Goal: Transaction & Acquisition: Purchase product/service

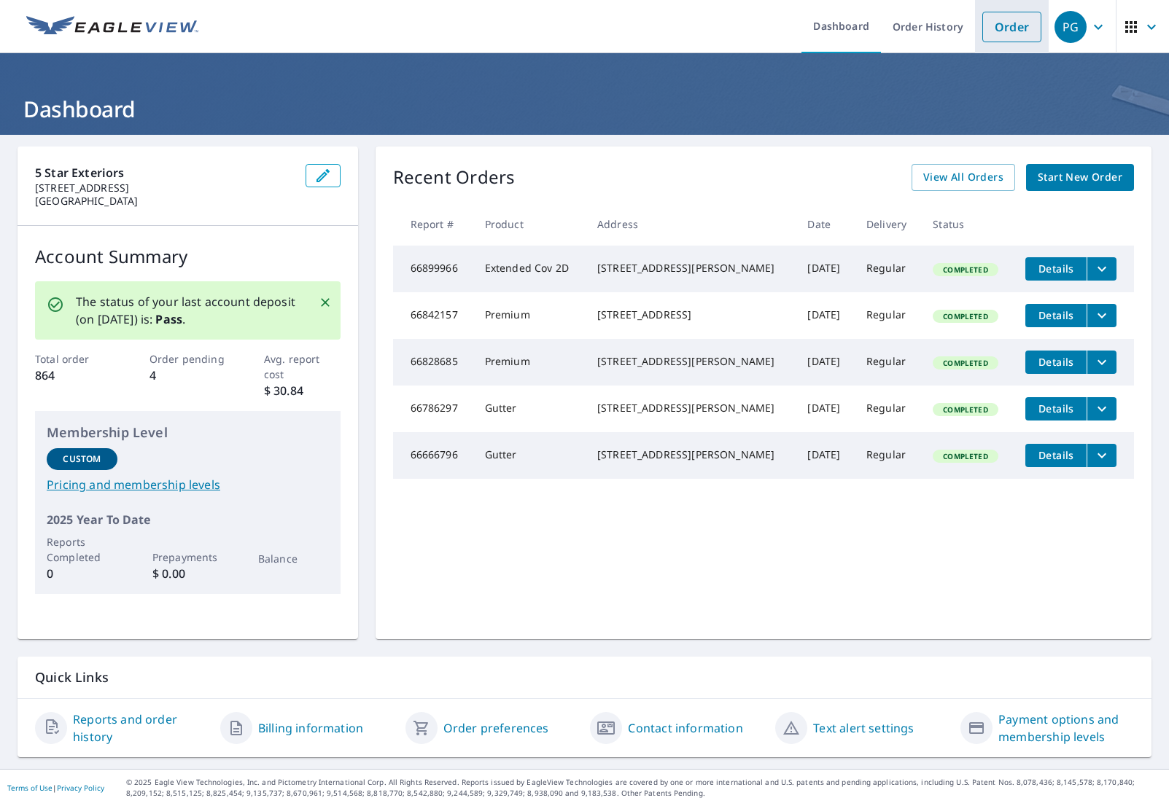
click at [1002, 27] on link "Order" at bounding box center [1011, 27] width 59 height 31
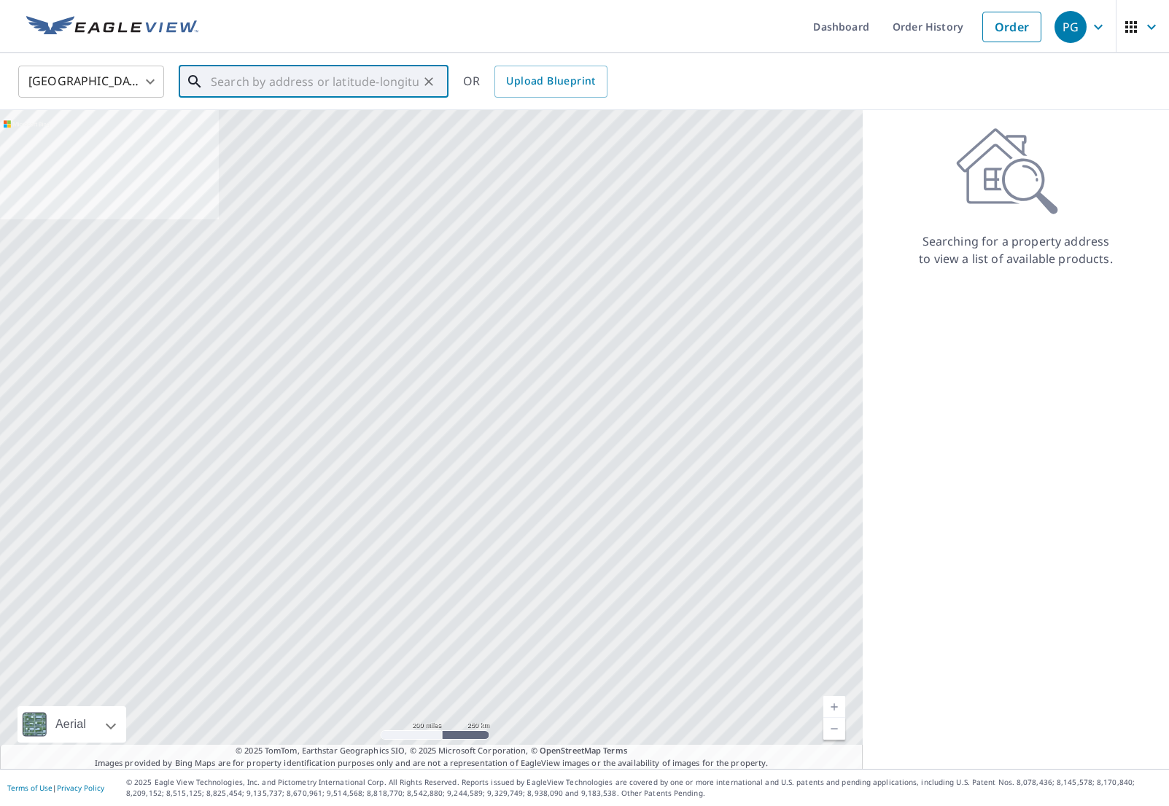
click at [235, 82] on input "text" at bounding box center [315, 81] width 208 height 41
paste input "[STREET_ADDRESS]"
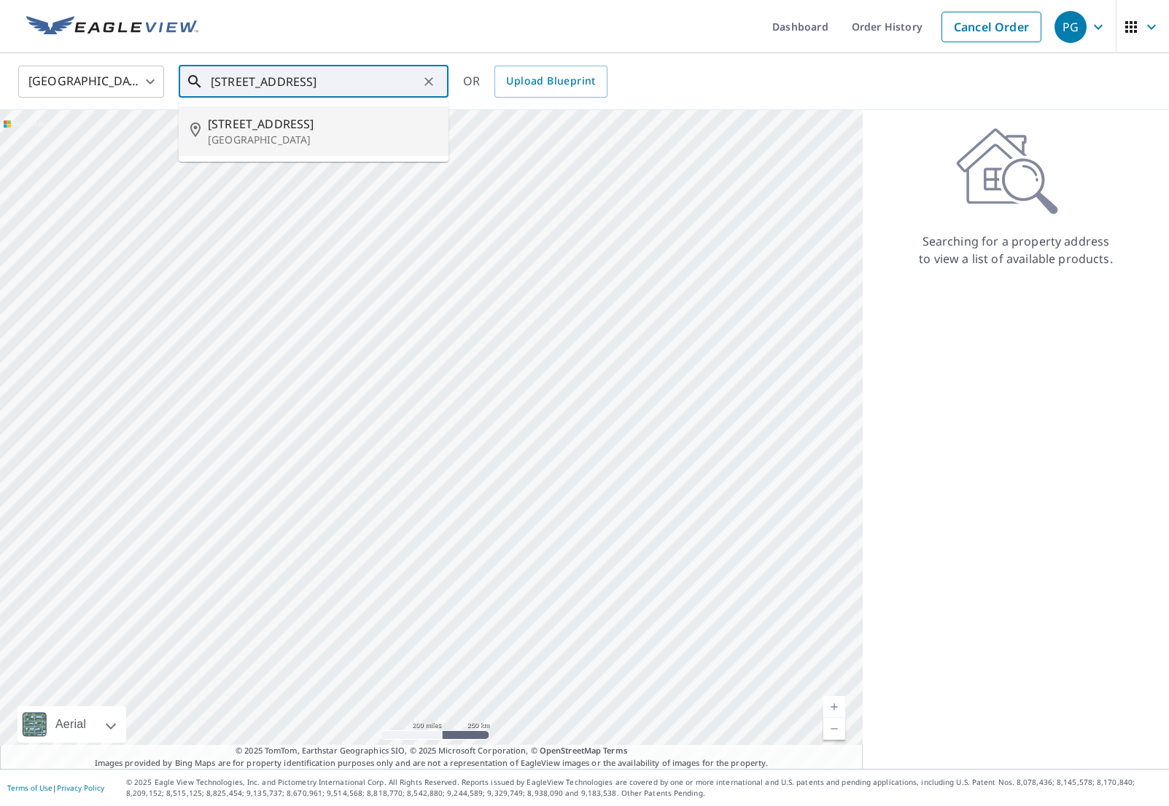
click at [257, 131] on span "[STREET_ADDRESS]" at bounding box center [322, 123] width 229 height 17
type input "[STREET_ADDRESS]"
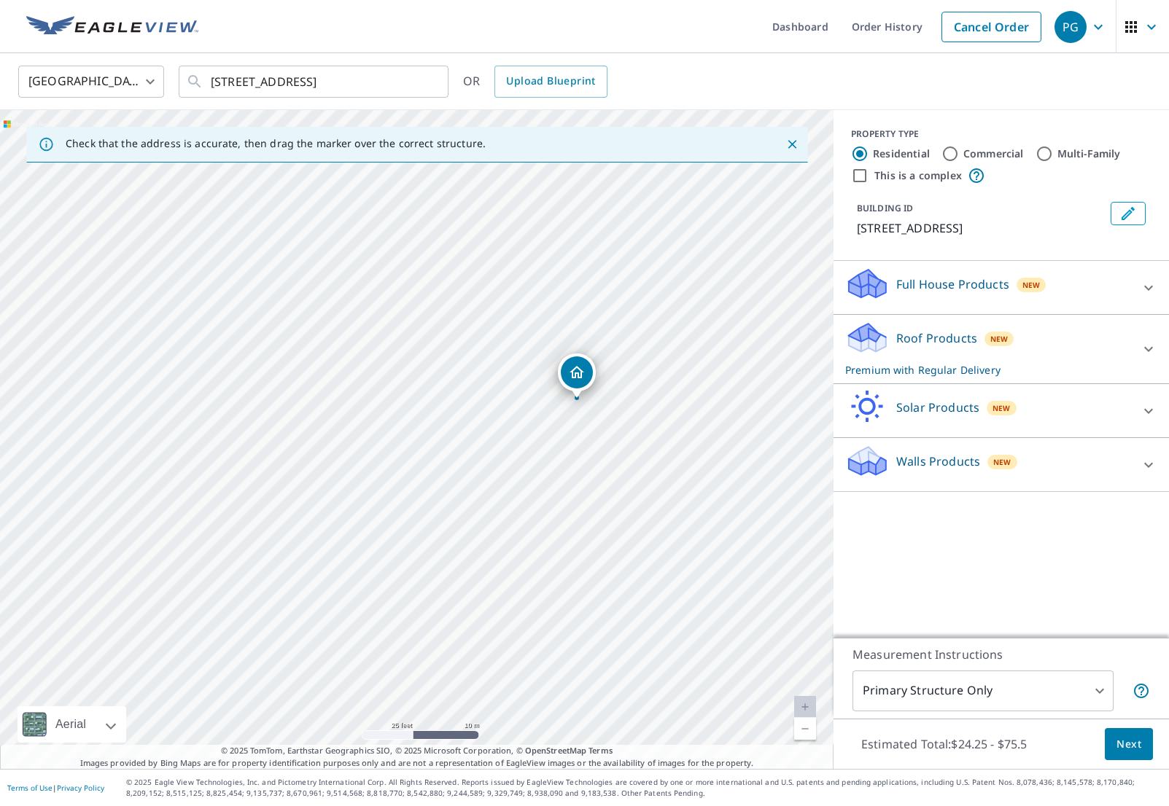
drag, startPoint x: 683, startPoint y: 547, endPoint x: 50, endPoint y: 370, distance: 657.7
click at [50, 370] on div "[STREET_ADDRESS]" at bounding box center [416, 439] width 833 height 659
drag, startPoint x: 601, startPoint y: 442, endPoint x: 463, endPoint y: 486, distance: 144.8
click at [463, 486] on div "[STREET_ADDRESS]" at bounding box center [416, 439] width 833 height 659
drag, startPoint x: 435, startPoint y: 427, endPoint x: 418, endPoint y: 427, distance: 16.8
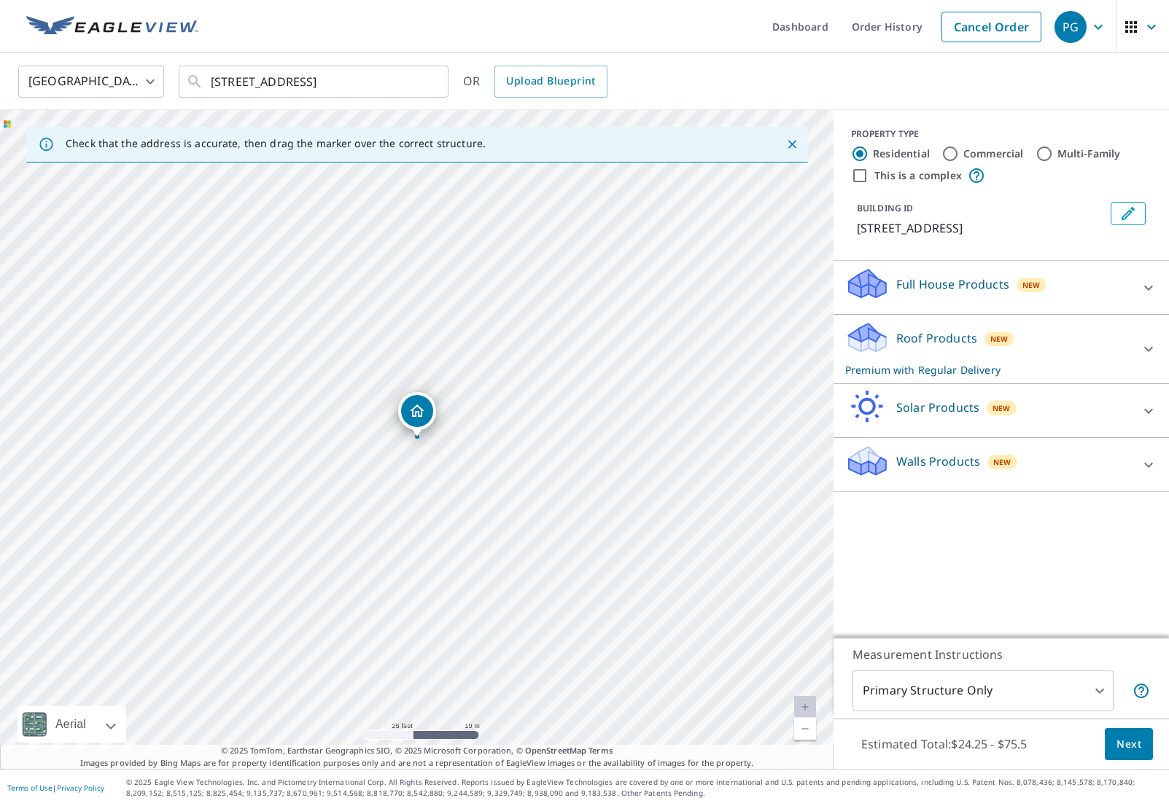
click at [945, 346] on p "Roof Products" at bounding box center [936, 338] width 81 height 17
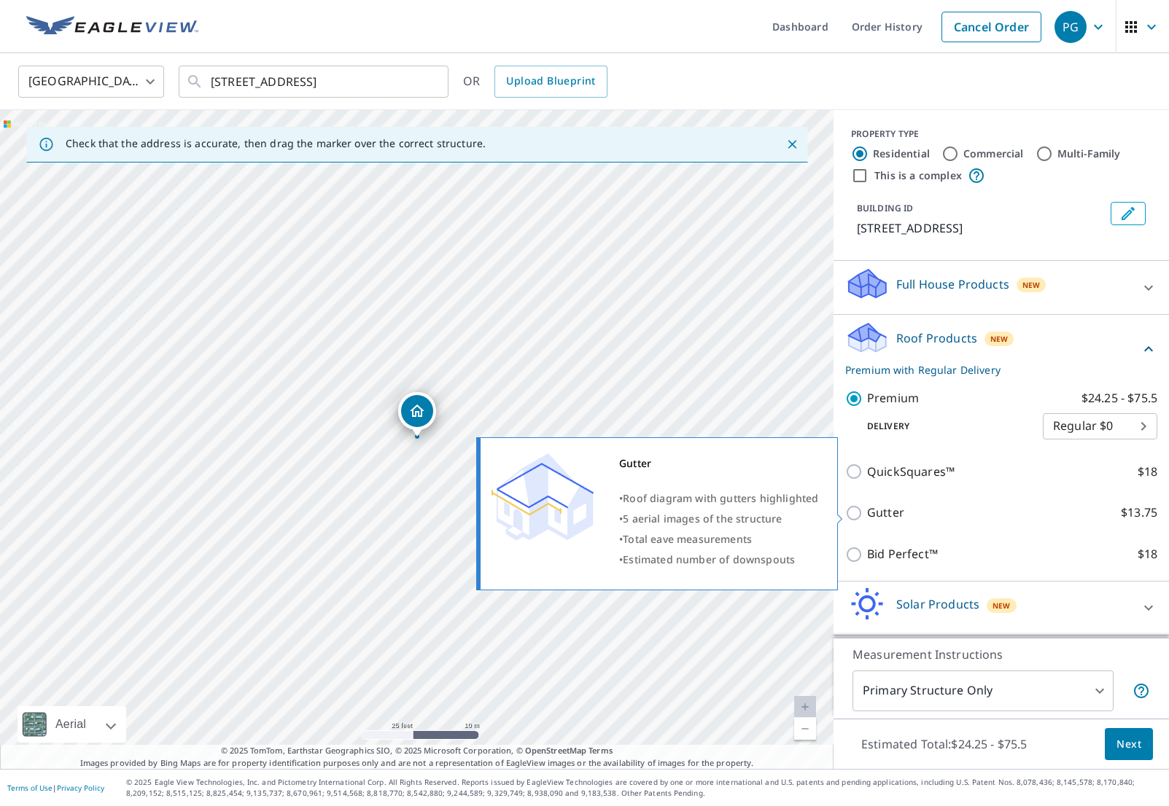
click at [895, 515] on p "Gutter" at bounding box center [885, 513] width 37 height 18
click at [867, 515] on input "Gutter $13.75" at bounding box center [856, 513] width 22 height 17
checkbox input "true"
checkbox input "false"
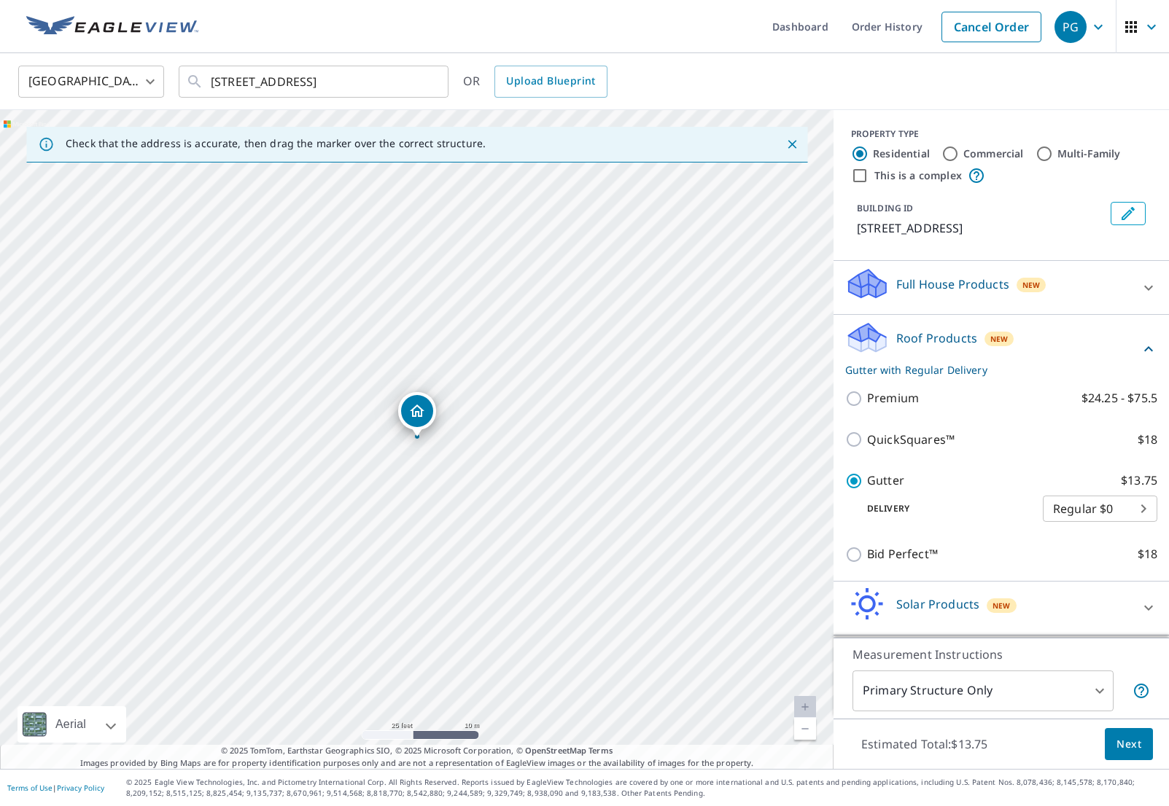
click at [1130, 748] on span "Next" at bounding box center [1128, 745] width 25 height 18
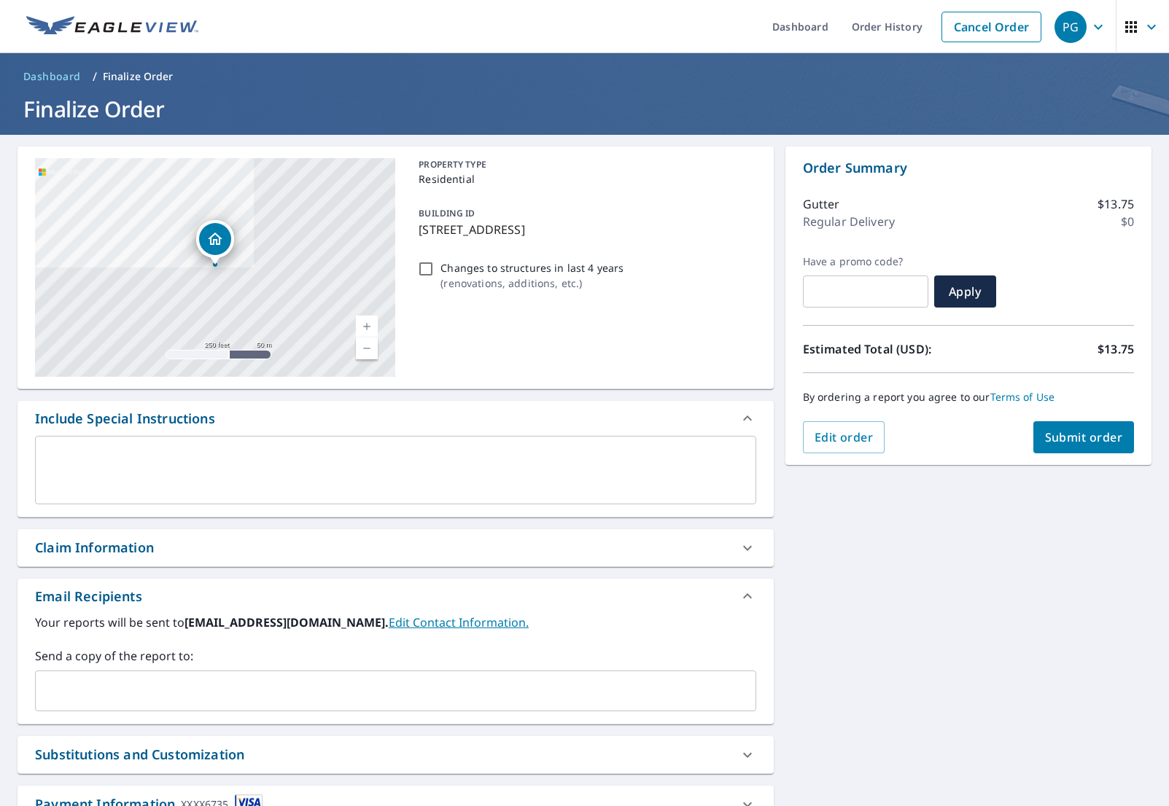
click at [1081, 446] on button "Submit order" at bounding box center [1083, 437] width 101 height 32
